Goal: Find specific page/section: Find specific page/section

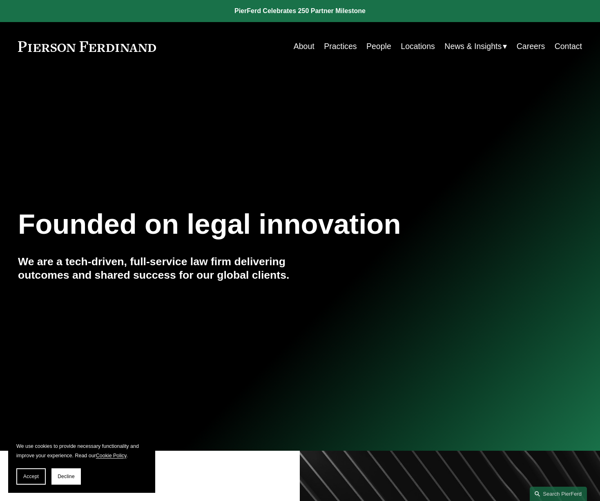
click at [301, 46] on link "About" at bounding box center [304, 46] width 21 height 16
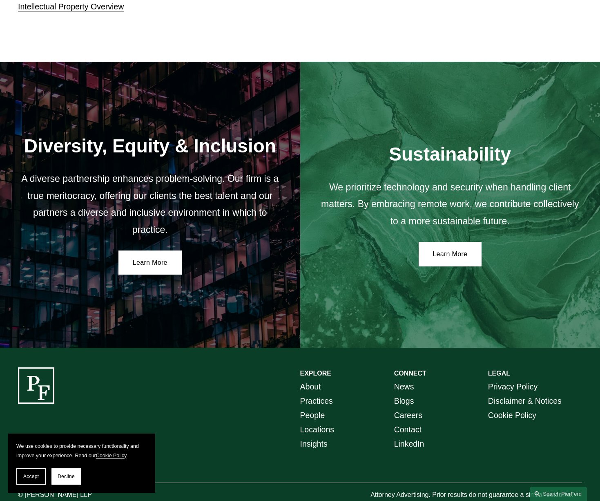
scroll to position [1297, 0]
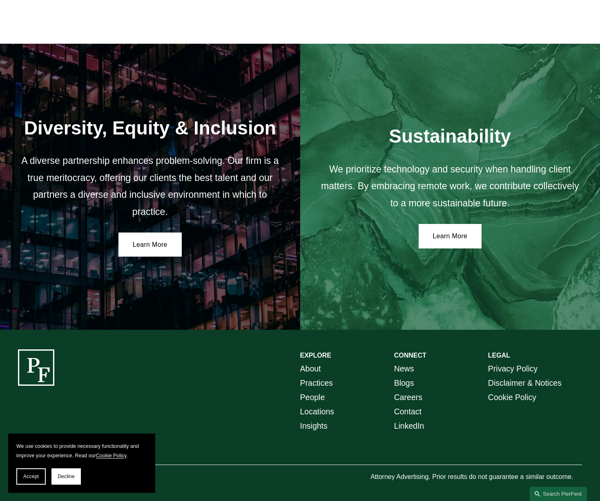
click at [309, 369] on link "About" at bounding box center [310, 368] width 21 height 14
